Goal: Task Accomplishment & Management: Use online tool/utility

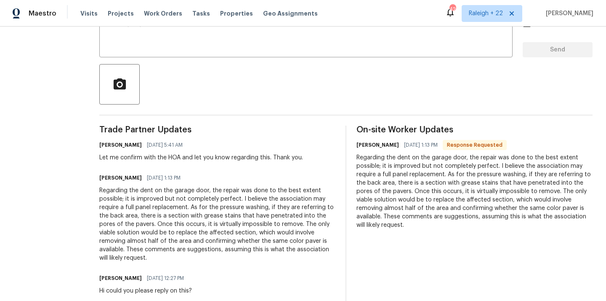
scroll to position [197, 0]
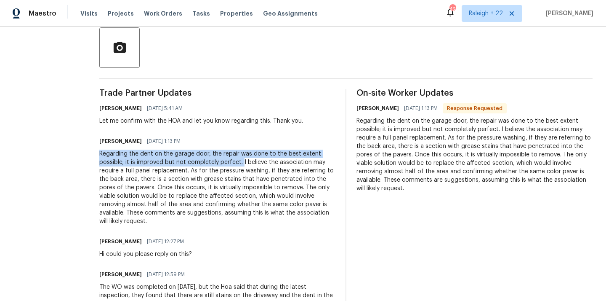
drag, startPoint x: 105, startPoint y: 153, endPoint x: 249, endPoint y: 162, distance: 144.2
click at [249, 162] on div "All work orders 10610 SW Westlawn Blvd Port Saint Lucie, FL 34987 Home details …" at bounding box center [303, 81] width 606 height 502
copy div "Regarding the dent on the garage door, the repair was done to the best extent p…"
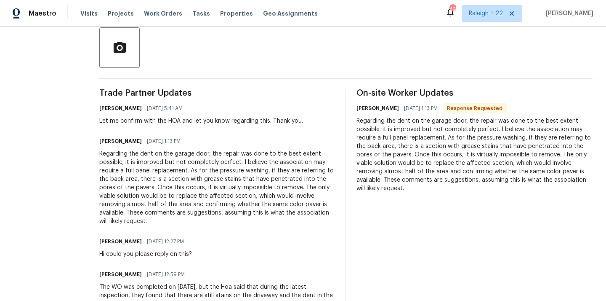
click at [257, 198] on div "Regarding the dent on the garage door, the repair was done to the best extent p…" at bounding box center [217, 187] width 236 height 76
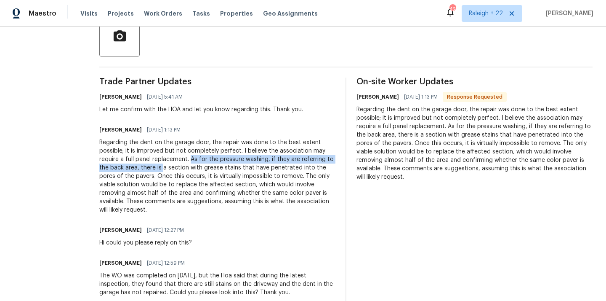
drag, startPoint x: 197, startPoint y: 160, endPoint x: 169, endPoint y: 171, distance: 30.6
click at [169, 171] on div "Regarding the dent on the garage door, the repair was done to the best extent p…" at bounding box center [217, 176] width 236 height 76
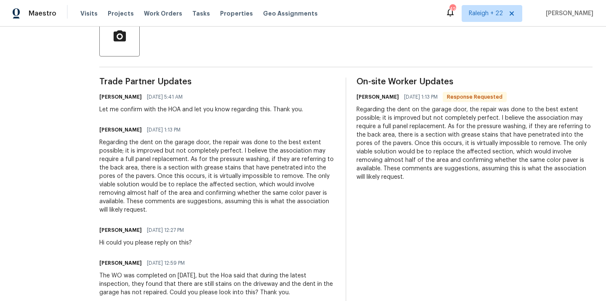
click at [246, 202] on div "Regarding the dent on the garage door, the repair was done to the best extent p…" at bounding box center [217, 176] width 236 height 76
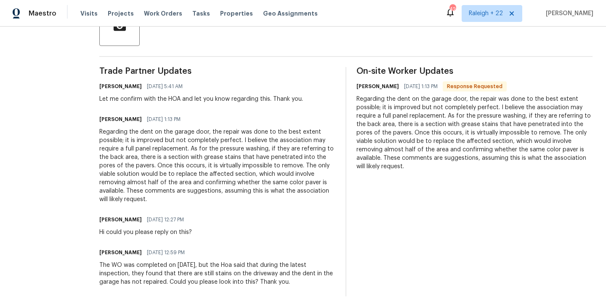
scroll to position [228, 0]
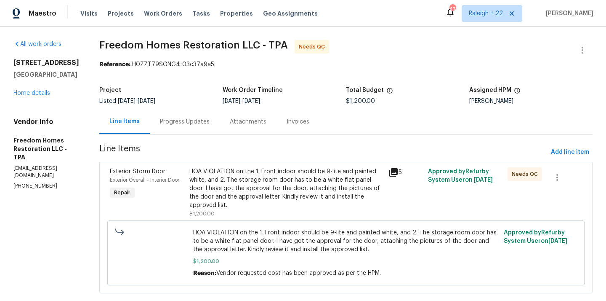
click at [316, 203] on div "HOA VIOLATION on the 1. Front indoor should be 9-lite and painted white, and 2.…" at bounding box center [286, 188] width 194 height 42
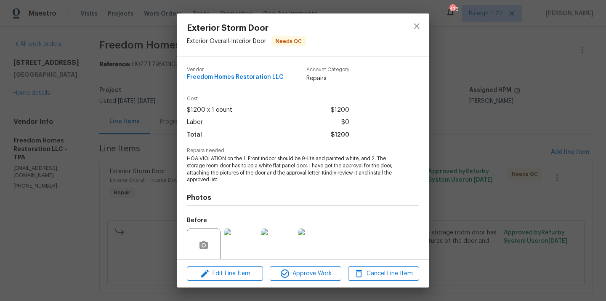
scroll to position [66, 0]
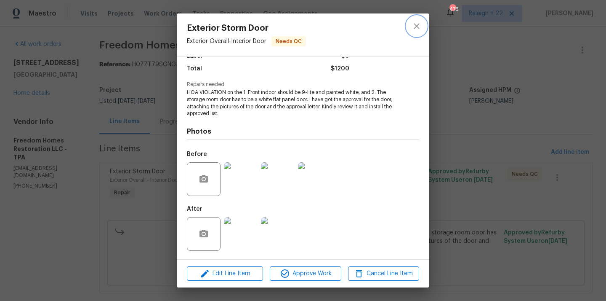
click at [420, 21] on icon "close" at bounding box center [417, 26] width 10 height 10
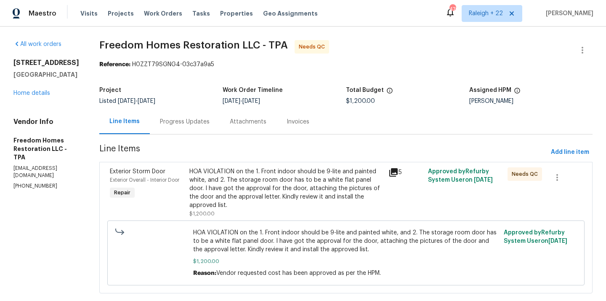
click at [231, 176] on div "HOA VIOLATION on the 1. Front indoor should be 9-lite and painted white, and 2.…" at bounding box center [286, 188] width 194 height 42
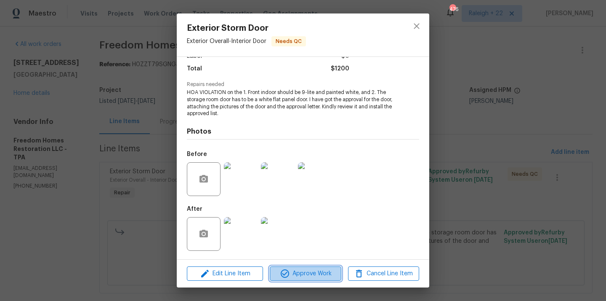
click at [282, 269] on icon "button" at bounding box center [285, 273] width 10 height 10
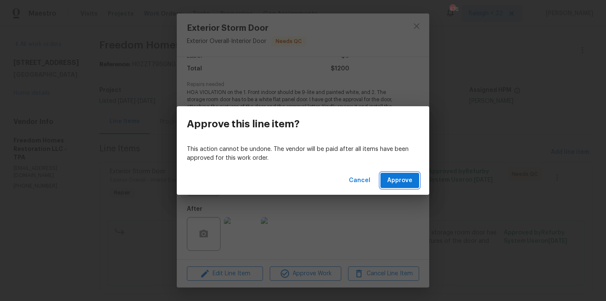
click at [402, 176] on span "Approve" at bounding box center [399, 180] width 25 height 11
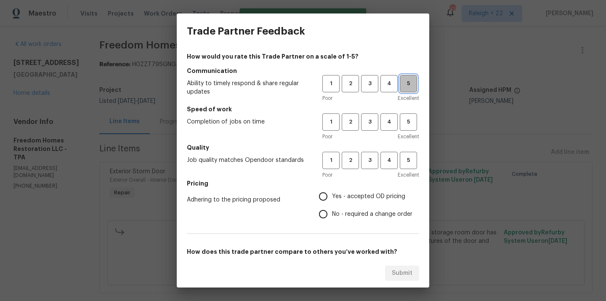
click at [410, 79] on span "5" at bounding box center [409, 84] width 16 height 10
click at [410, 117] on span "5" at bounding box center [409, 122] width 16 height 10
click at [407, 150] on h5 "Quality" at bounding box center [303, 147] width 232 height 8
click at [412, 156] on span "5" at bounding box center [409, 160] width 16 height 10
click at [324, 198] on input "Yes - accepted OD pricing" at bounding box center [323, 196] width 18 height 18
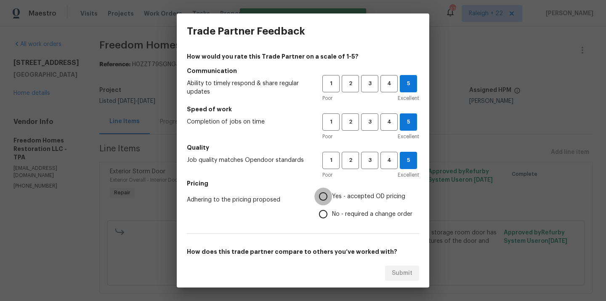
radio input "true"
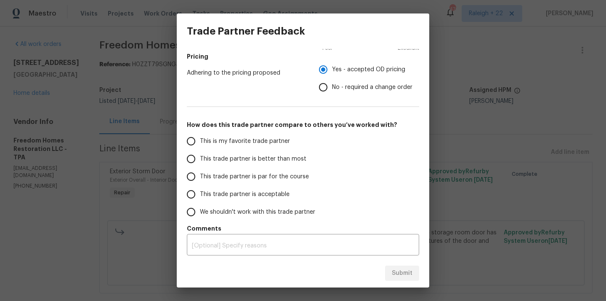
click at [192, 141] on input "This is my favorite trade partner" at bounding box center [191, 141] width 18 height 18
click at [405, 273] on span "Submit" at bounding box center [402, 273] width 21 height 11
radio input "true"
